Goal: Information Seeking & Learning: Find specific fact

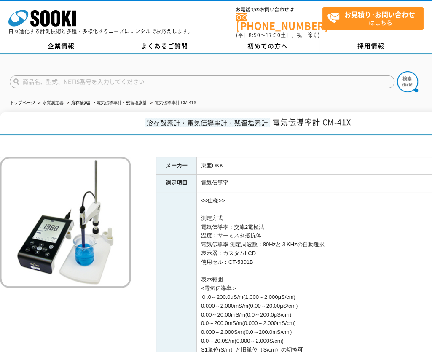
click at [54, 101] on li "水質測定器" at bounding box center [49, 103] width 27 height 9
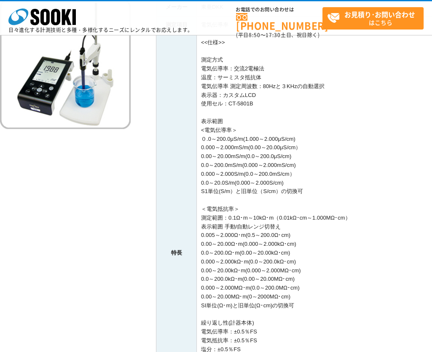
scroll to position [126, 0]
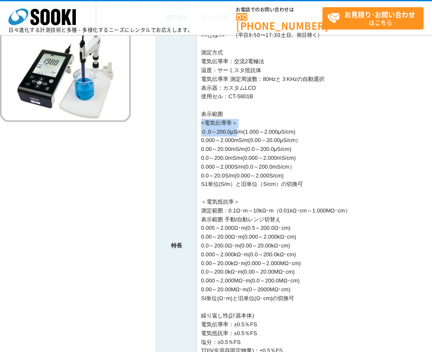
click at [237, 128] on td "<<仕様>> 測定方式 電気伝導率：交流2電極法 温度：サーミスタ抵抗体 電気伝導率 測定周波数：80Hzと３KHzの自動選択 表示器：カスタムLCD 使用セ…" at bounding box center [345, 246] width 296 height 438
drag, startPoint x: 237, startPoint y: 128, endPoint x: 287, endPoint y: 128, distance: 50.1
click at [287, 128] on td "<<仕様>> 測定方式 電気伝導率：交流2電極法 温度：サーミスタ抵抗体 電気伝導率 測定周波数：80Hzと３KHzの自動選択 表示器：カスタムLCD 使用セ…" at bounding box center [345, 246] width 296 height 438
drag, startPoint x: 305, startPoint y: 159, endPoint x: 283, endPoint y: 159, distance: 21.9
click at [283, 159] on td "<<仕様>> 測定方式 電気伝導率：交流2電極法 温度：サーミスタ抵抗体 電気伝導率 測定周波数：80Hzと３KHzの自動選択 表示器：カスタムLCD 使用セ…" at bounding box center [345, 246] width 296 height 438
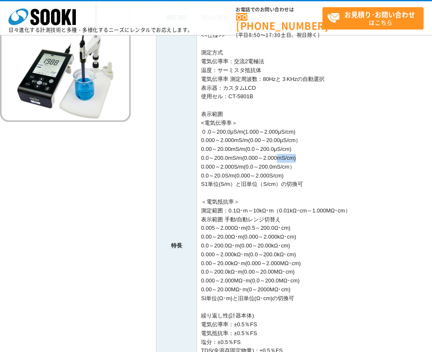
click at [283, 159] on td "<<仕様>> 測定方式 電気伝導率：交流2電極法 温度：サーミスタ抵抗体 電気伝導率 測定周波数：80Hzと３KHzの自動選択 表示器：カスタムLCD 使用セ…" at bounding box center [345, 246] width 296 height 438
click at [307, 154] on td "<<仕様>> 測定方式 電気伝導率：交流2電極法 温度：サーミスタ抵抗体 電気伝導率 測定周波数：80Hzと３KHzの自動選択 表示器：カスタムLCD 使用セ…" at bounding box center [345, 246] width 296 height 438
drag, startPoint x: 201, startPoint y: 155, endPoint x: 319, endPoint y: 156, distance: 117.5
click at [319, 156] on td "<<仕様>> 測定方式 電気伝導率：交流2電極法 温度：サーミスタ抵抗体 電気伝導率 測定周波数：80Hzと３KHzの自動選択 表示器：カスタムLCD 使用セ…" at bounding box center [345, 246] width 296 height 438
drag, startPoint x: 319, startPoint y: 156, endPoint x: 302, endPoint y: 158, distance: 17.4
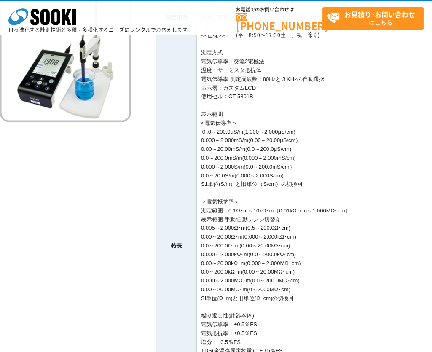
copy td "0.0～200.0mS/m(0.000～2.000mS/cm)"
click at [243, 139] on td "<<仕様>> 測定方式 電気伝導率：交流2電極法 温度：サーミスタ抵抗体 電気伝導率 測定周波数：80Hzと３KHzの自動選択 表示器：カスタムLCD 使用セ…" at bounding box center [345, 246] width 296 height 438
drag, startPoint x: 243, startPoint y: 139, endPoint x: 200, endPoint y: 127, distance: 44.4
click at [200, 127] on td "<<仕様>> 測定方式 電気伝導率：交流2電極法 温度：サーミスタ抵抗体 電気伝導率 測定周波数：80Hzと３KHzの自動選択 表示器：カスタムLCD 使用セ…" at bounding box center [345, 246] width 296 height 438
drag, startPoint x: 200, startPoint y: 127, endPoint x: 332, endPoint y: 129, distance: 131.4
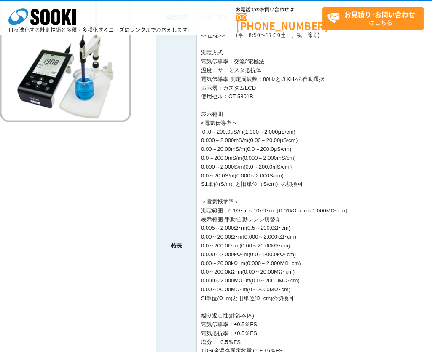
click at [332, 129] on td "<<仕様>> 測定方式 電気伝導率：交流2電極法 温度：サーミスタ抵抗体 電気伝導率 測定周波数：80Hzと３KHzの自動選択 表示器：カスタムLCD 使用セ…" at bounding box center [345, 246] width 296 height 438
copy td "０.0～200.0μS/m(1.000～2.000μS/cm)"
